Goal: Navigation & Orientation: Find specific page/section

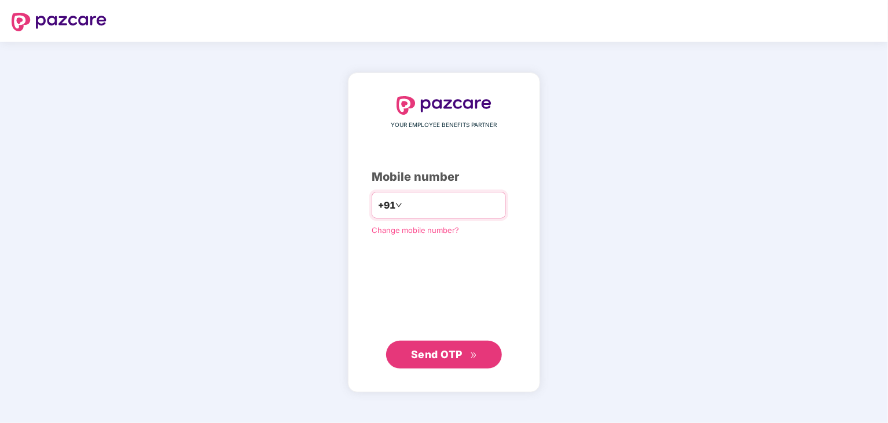
click at [435, 208] on input "number" at bounding box center [452, 205] width 95 height 19
type input "**********"
click at [433, 356] on span "Send OTP" at bounding box center [437, 353] width 52 height 12
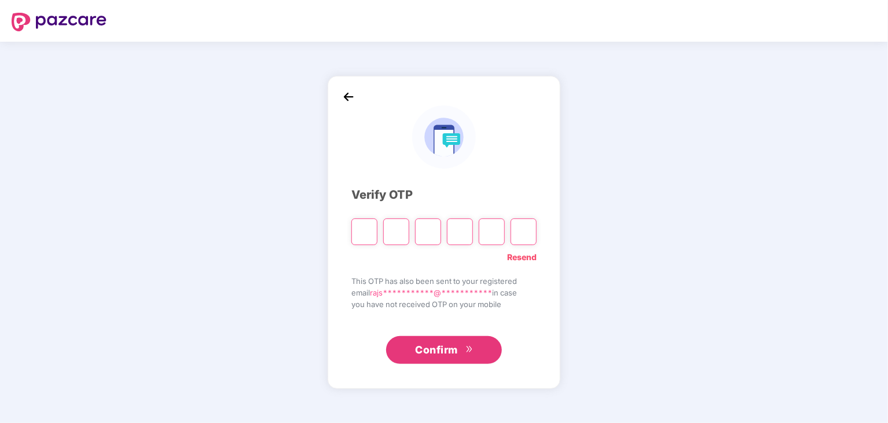
type input "*"
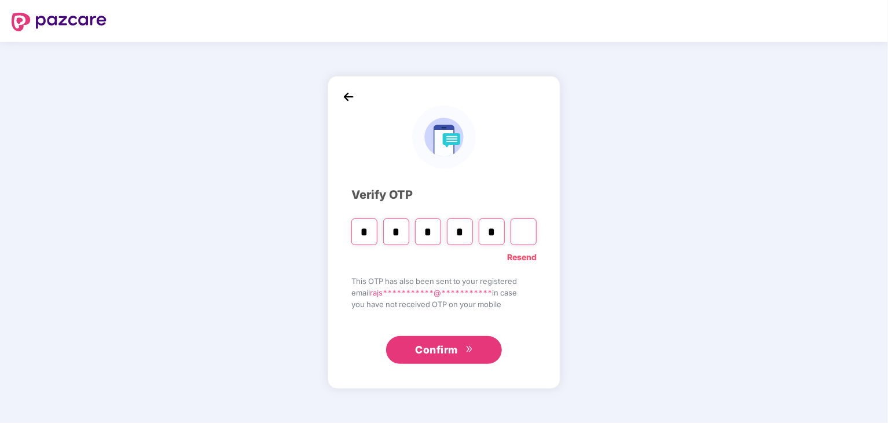
type input "*"
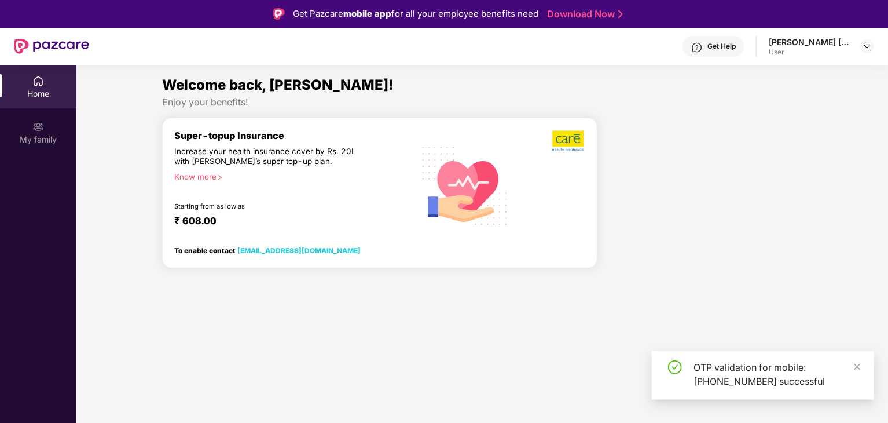
click at [408, 334] on section "Welcome back, Rajshree! Enjoy your benefits! Super-topup Insurance Increase you…" at bounding box center [482, 276] width 812 height 423
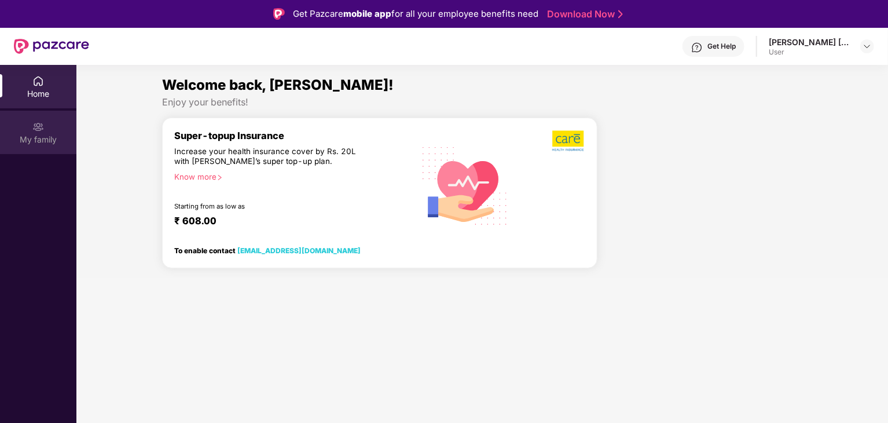
click at [36, 135] on div "My family" at bounding box center [38, 140] width 76 height 12
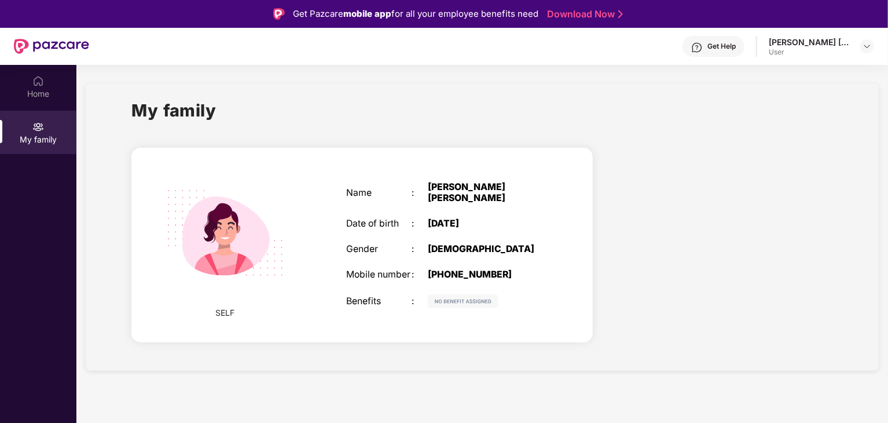
click at [841, 43] on div "Rajshree Ankush Jagtap" at bounding box center [809, 41] width 81 height 11
click at [866, 49] on img at bounding box center [867, 46] width 9 height 9
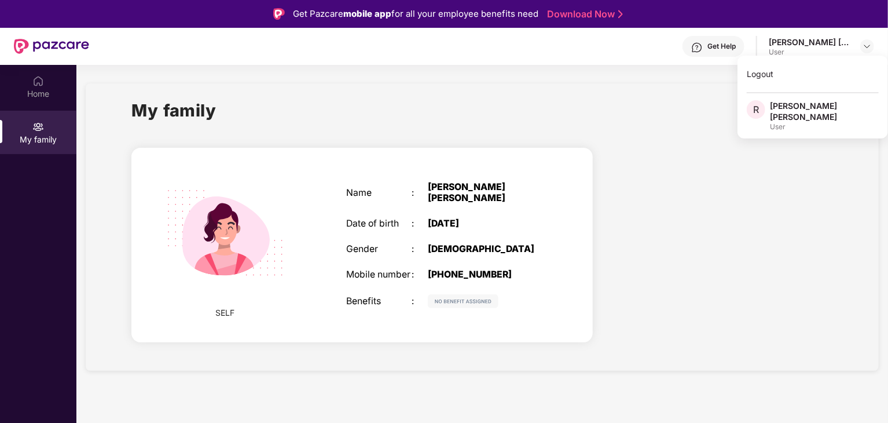
click at [782, 215] on div at bounding box center [722, 246] width 240 height 219
